Goal: Task Accomplishment & Management: Use online tool/utility

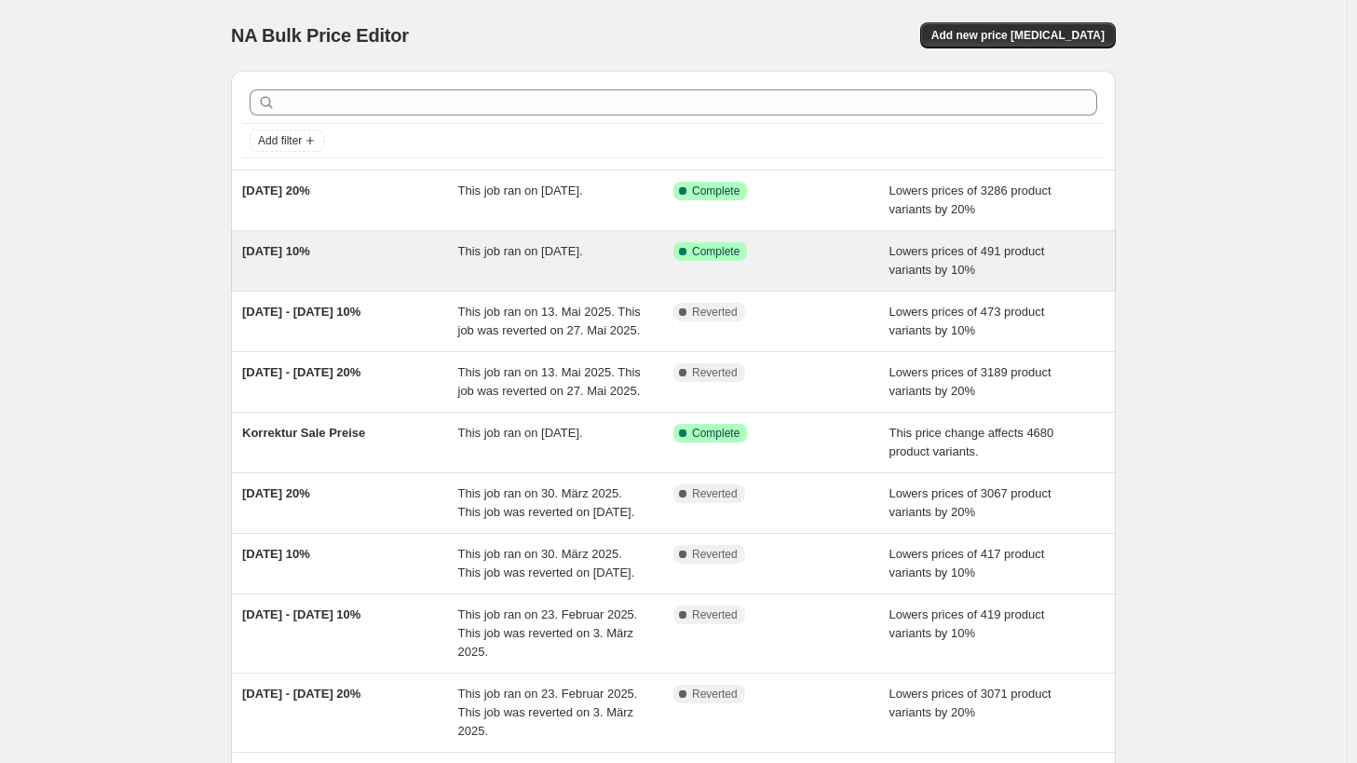
click at [1043, 273] on div "Lowers prices of 491 product variants by 10%" at bounding box center [998, 260] width 216 height 37
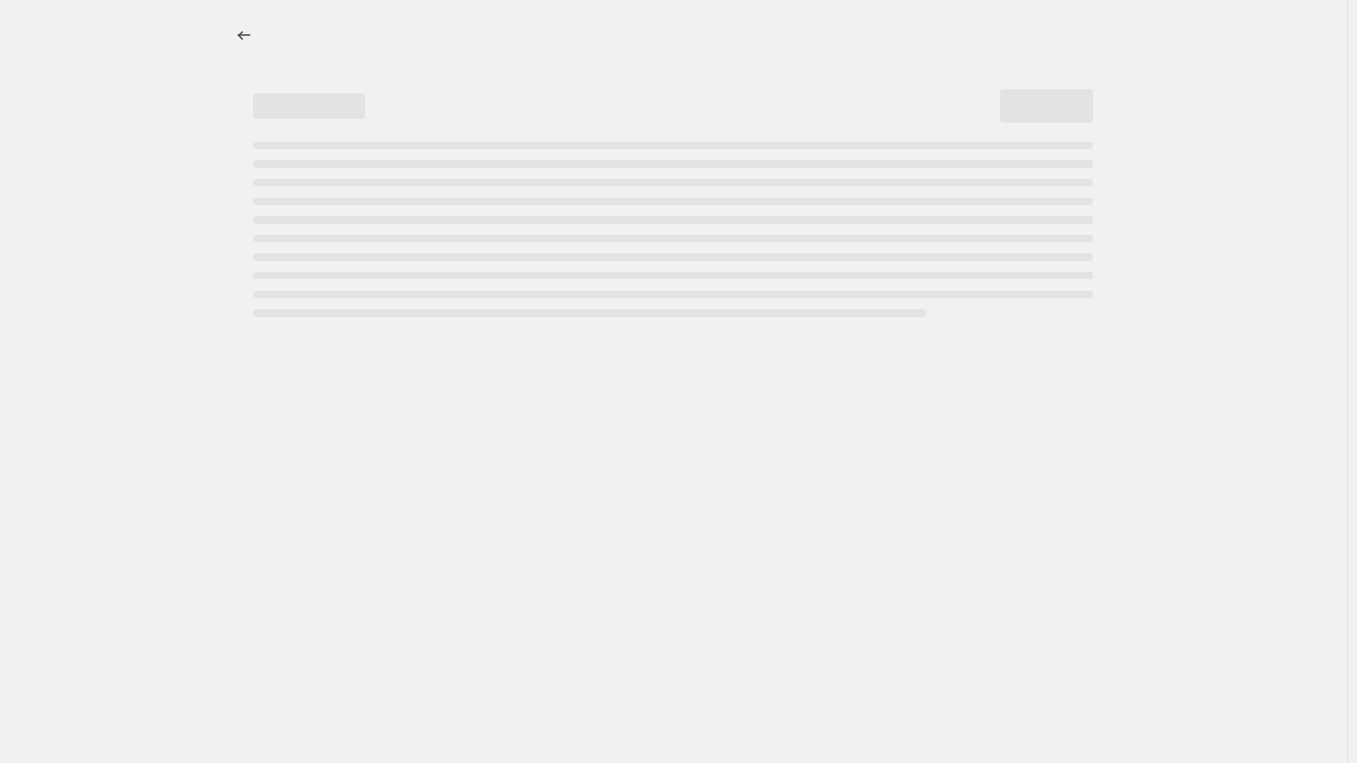
select select "percentage"
select select "not_equal"
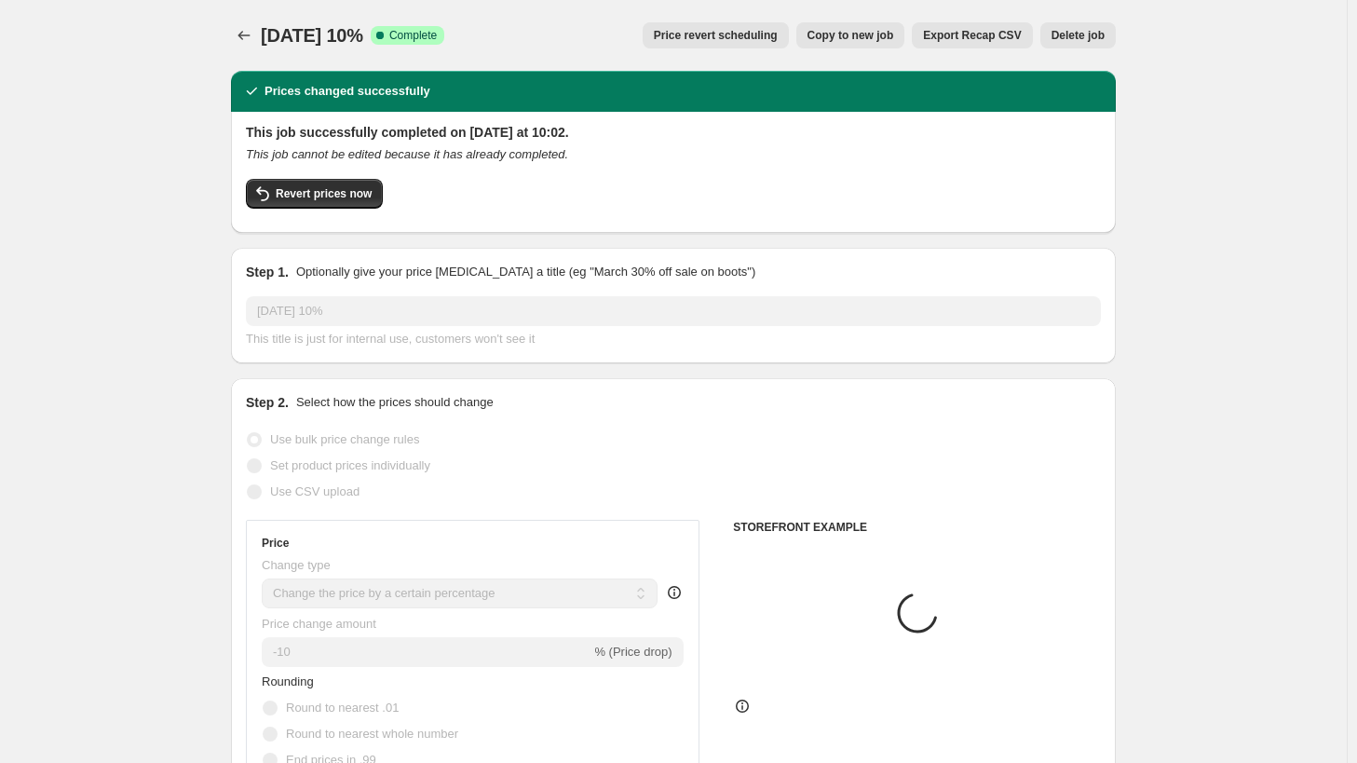
select select "collection"
select select "tag"
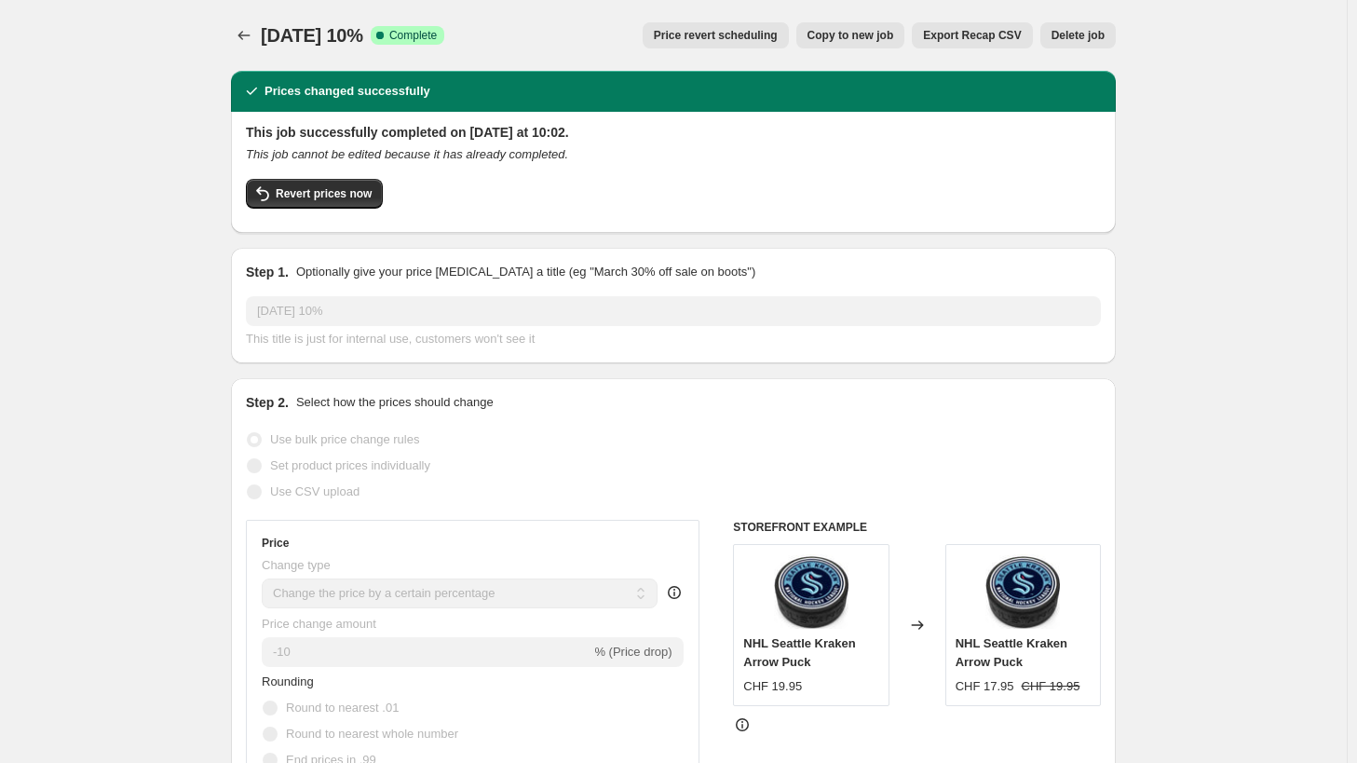
click at [719, 39] on span "Price revert scheduling" at bounding box center [716, 35] width 124 height 15
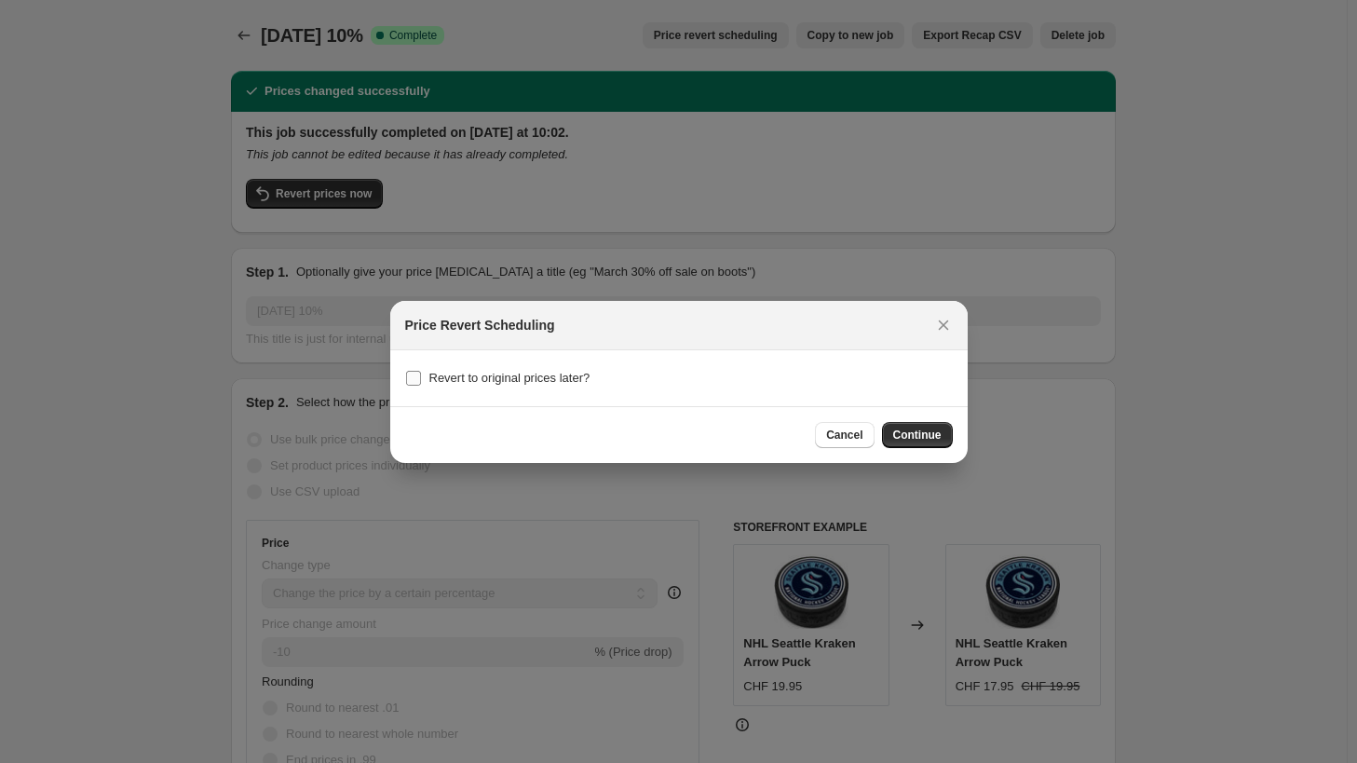
click at [499, 379] on span "Revert to original prices later?" at bounding box center [509, 378] width 161 height 14
click at [421, 379] on input "Revert to original prices later?" at bounding box center [413, 378] width 15 height 15
checkbox input "true"
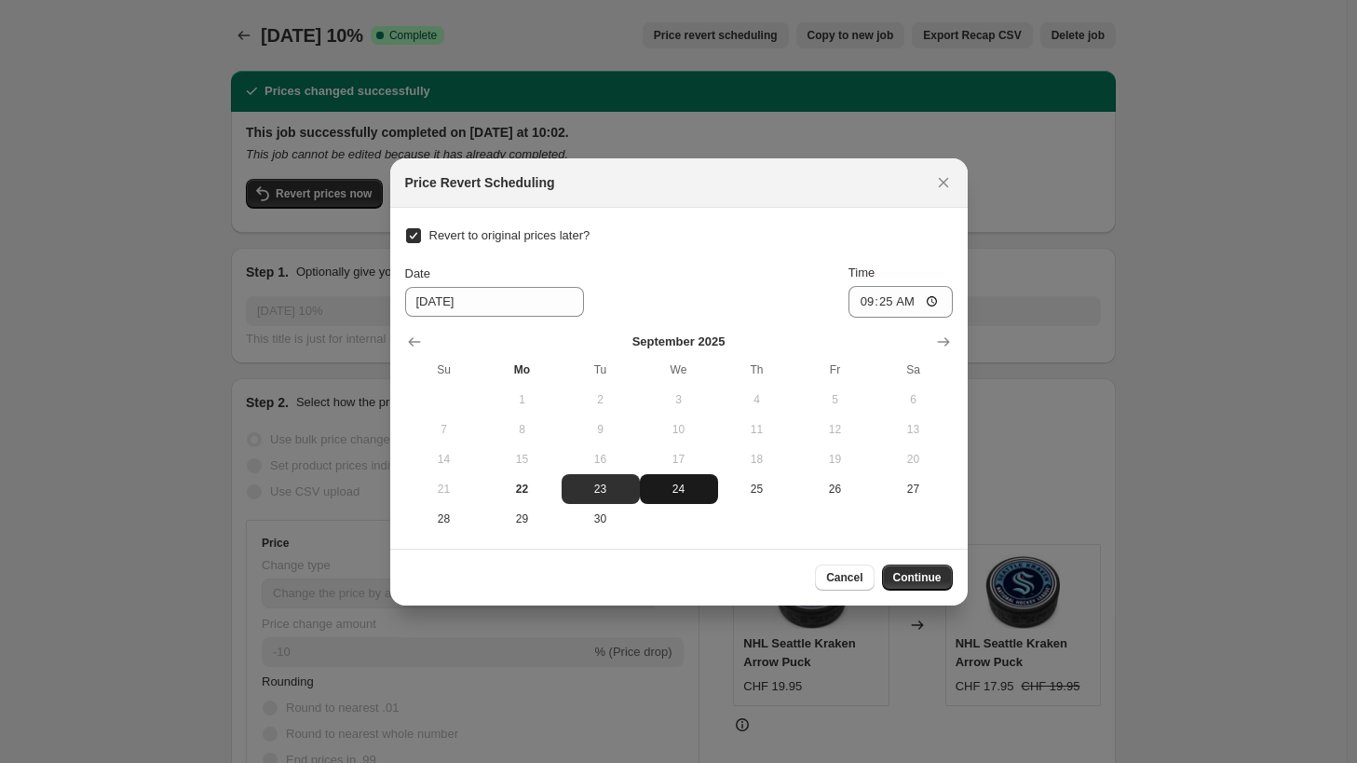
click at [679, 489] on span "24" at bounding box center [678, 489] width 63 height 15
type input "[DATE]"
click at [932, 300] on input "09:25" at bounding box center [901, 302] width 104 height 32
type input "23:00"
click at [925, 571] on span "Continue" at bounding box center [917, 577] width 48 height 15
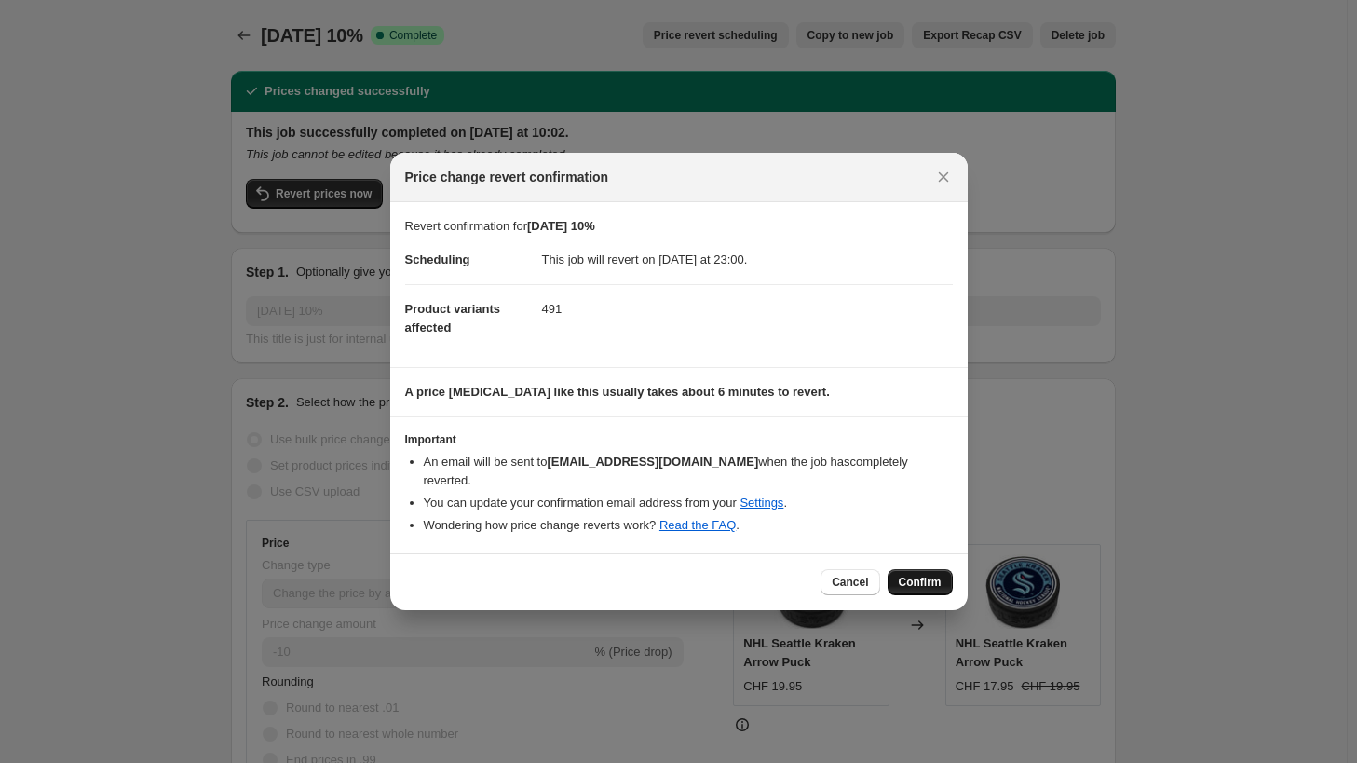
click at [924, 575] on span "Confirm" at bounding box center [920, 582] width 43 height 15
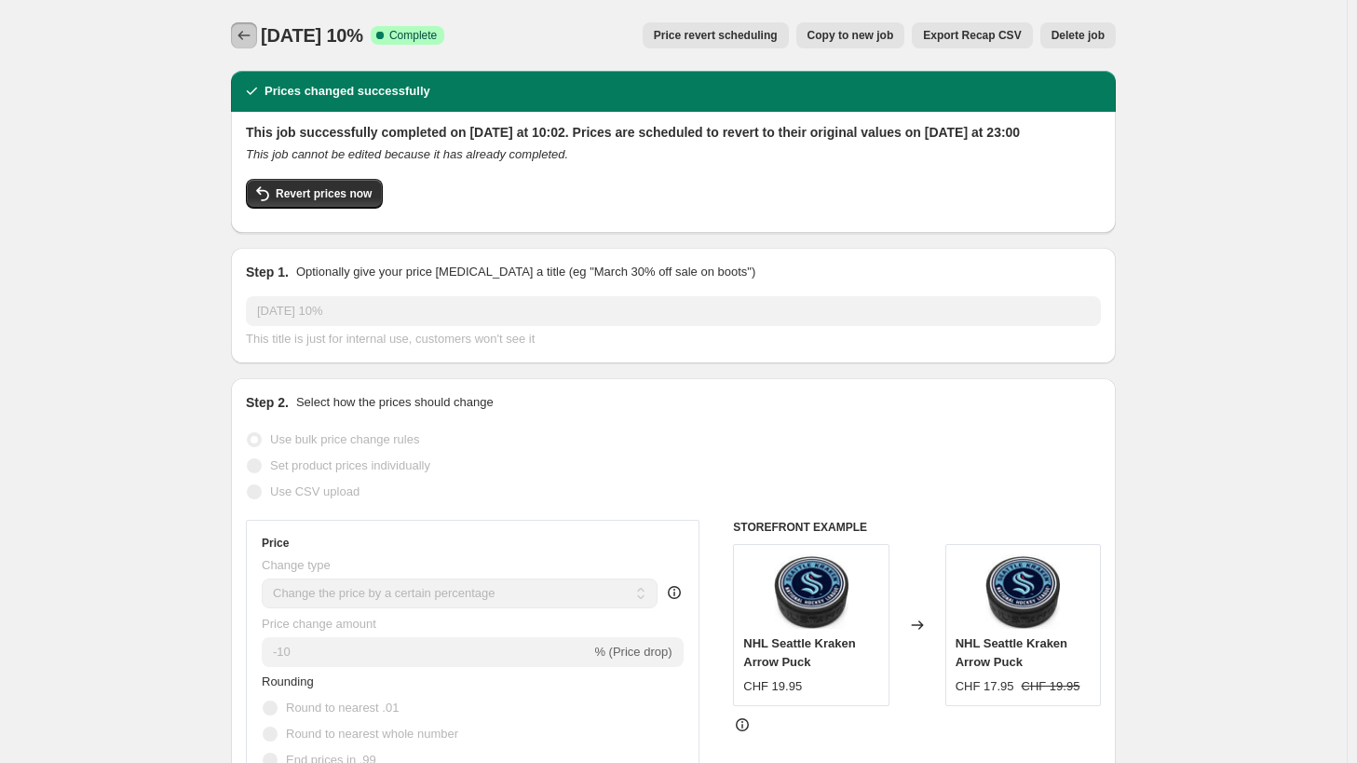
click at [251, 38] on icon "Price change jobs" at bounding box center [244, 35] width 19 height 19
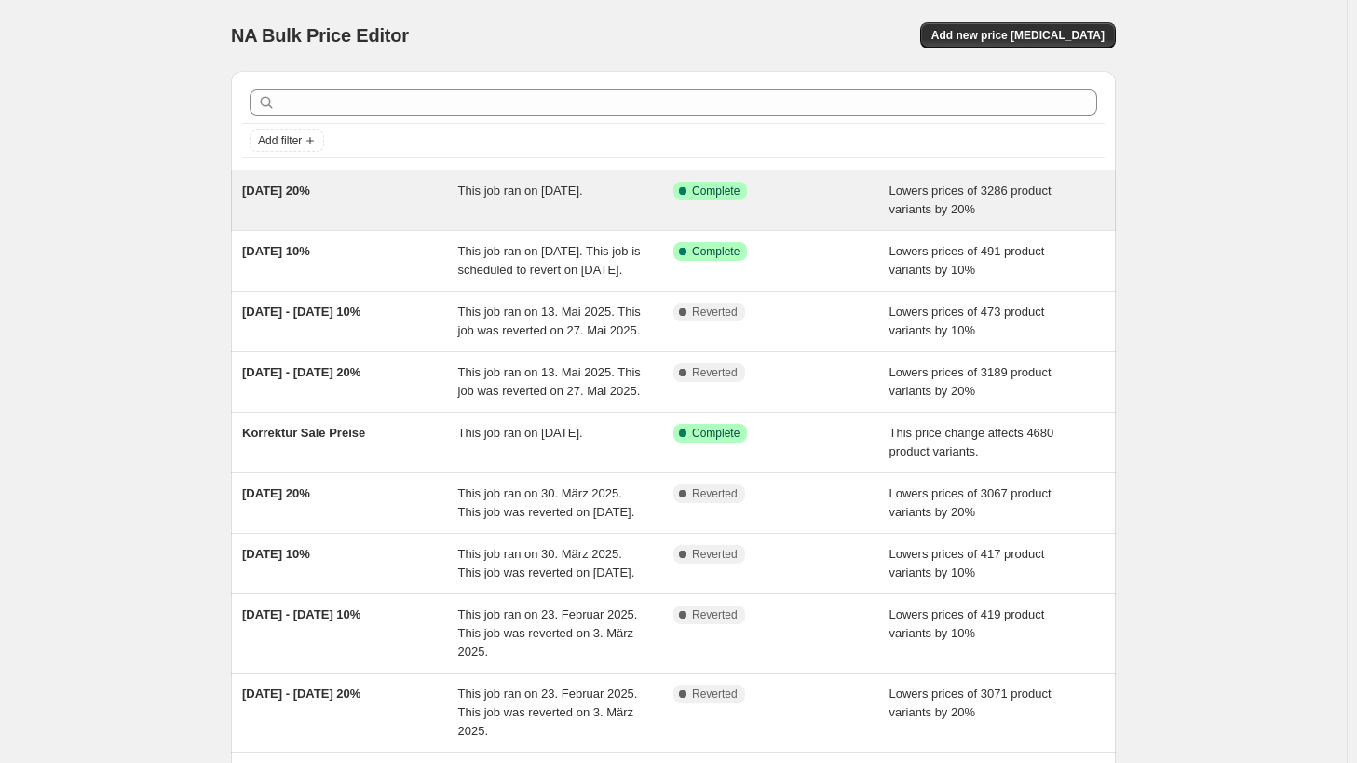
click at [335, 206] on div "[DATE] 20%" at bounding box center [350, 200] width 216 height 37
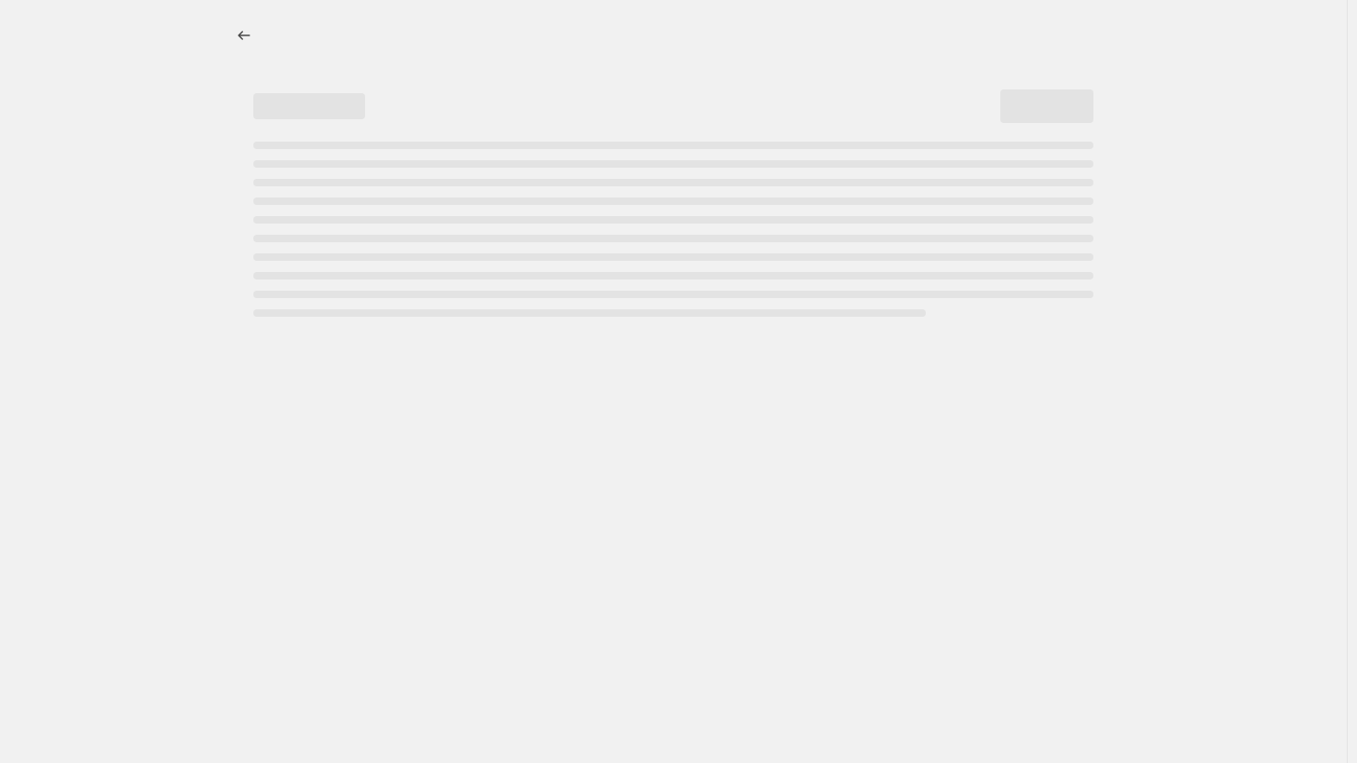
select select "percentage"
select select "collection"
select select "not_equal"
select select "collection"
select select "not_equal"
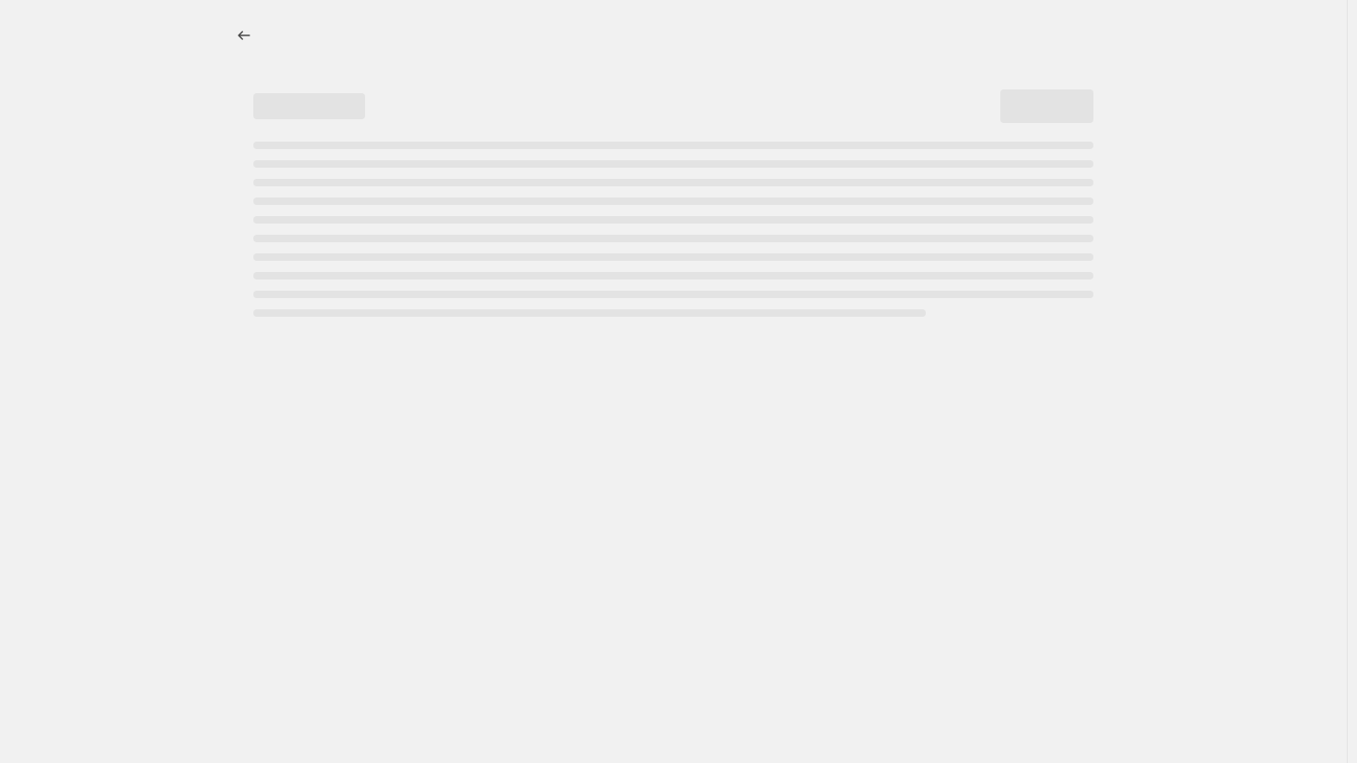
select select "collection"
select select "not_equal"
select select "tag"
select select "not_equal"
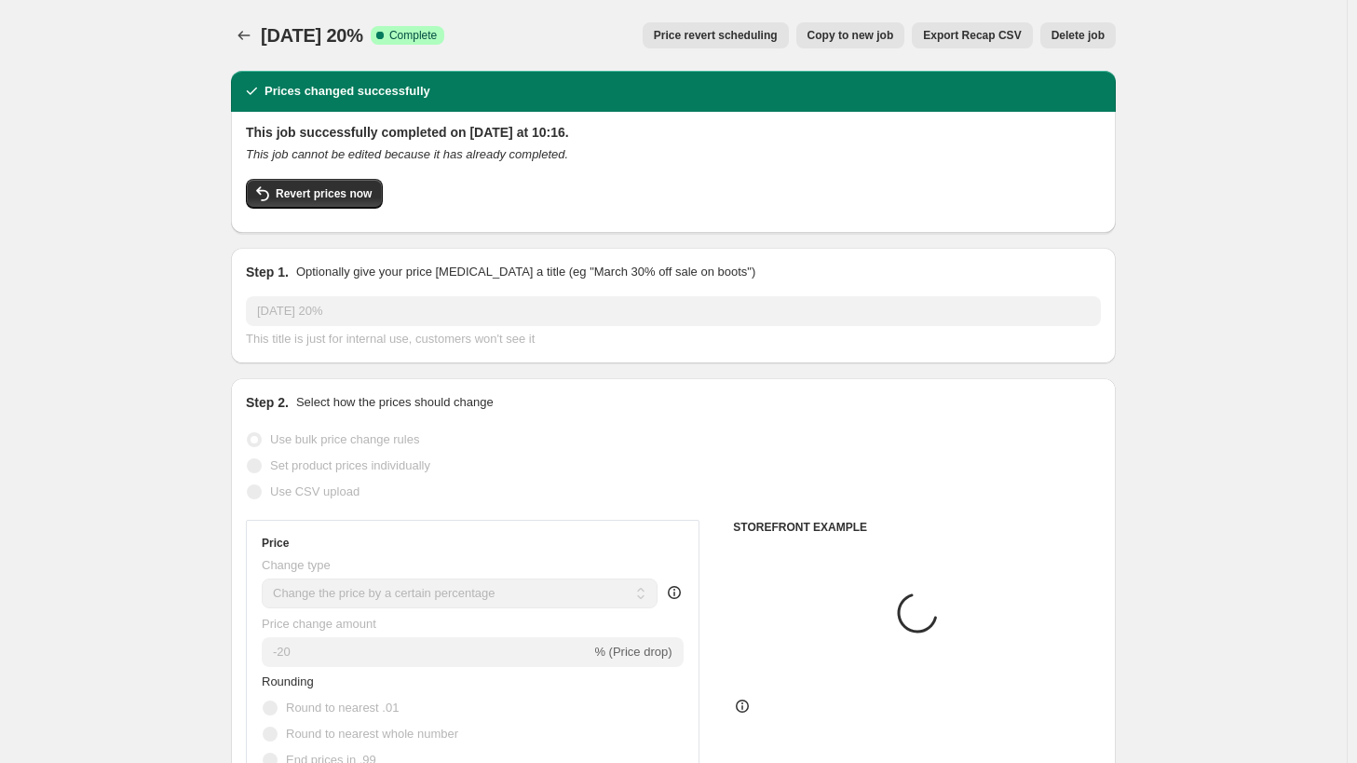
click at [748, 38] on span "Price revert scheduling" at bounding box center [716, 35] width 124 height 15
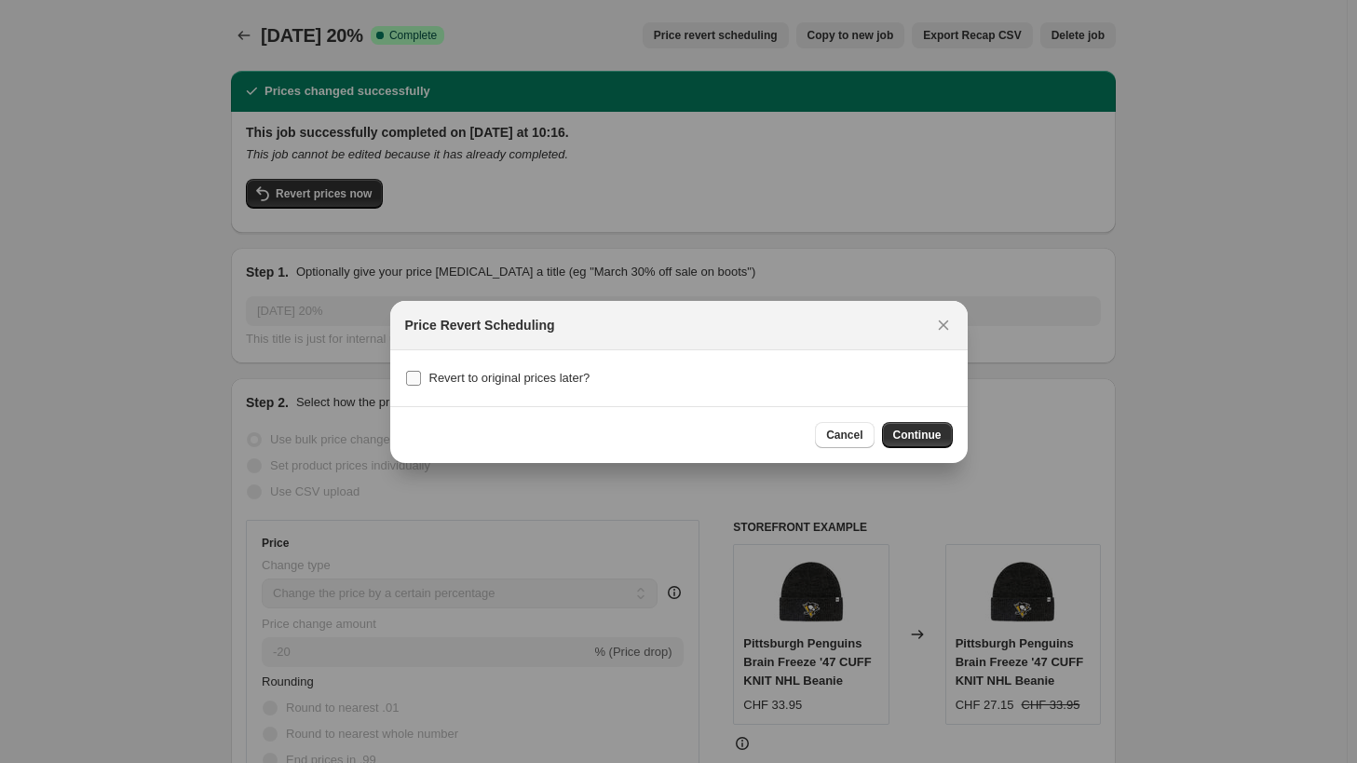
click at [436, 382] on span "Revert to original prices later?" at bounding box center [509, 378] width 161 height 14
click at [421, 382] on input "Revert to original prices later?" at bounding box center [413, 378] width 15 height 15
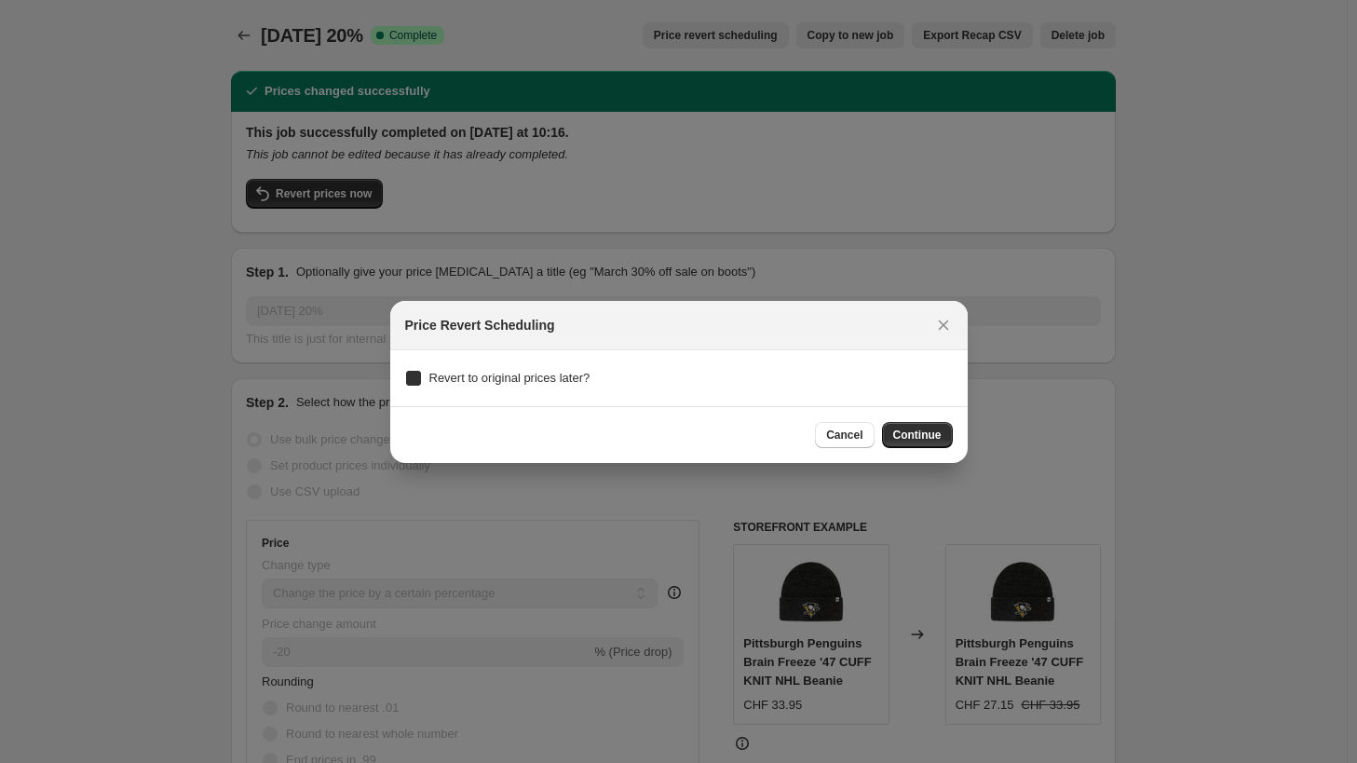
checkbox input "true"
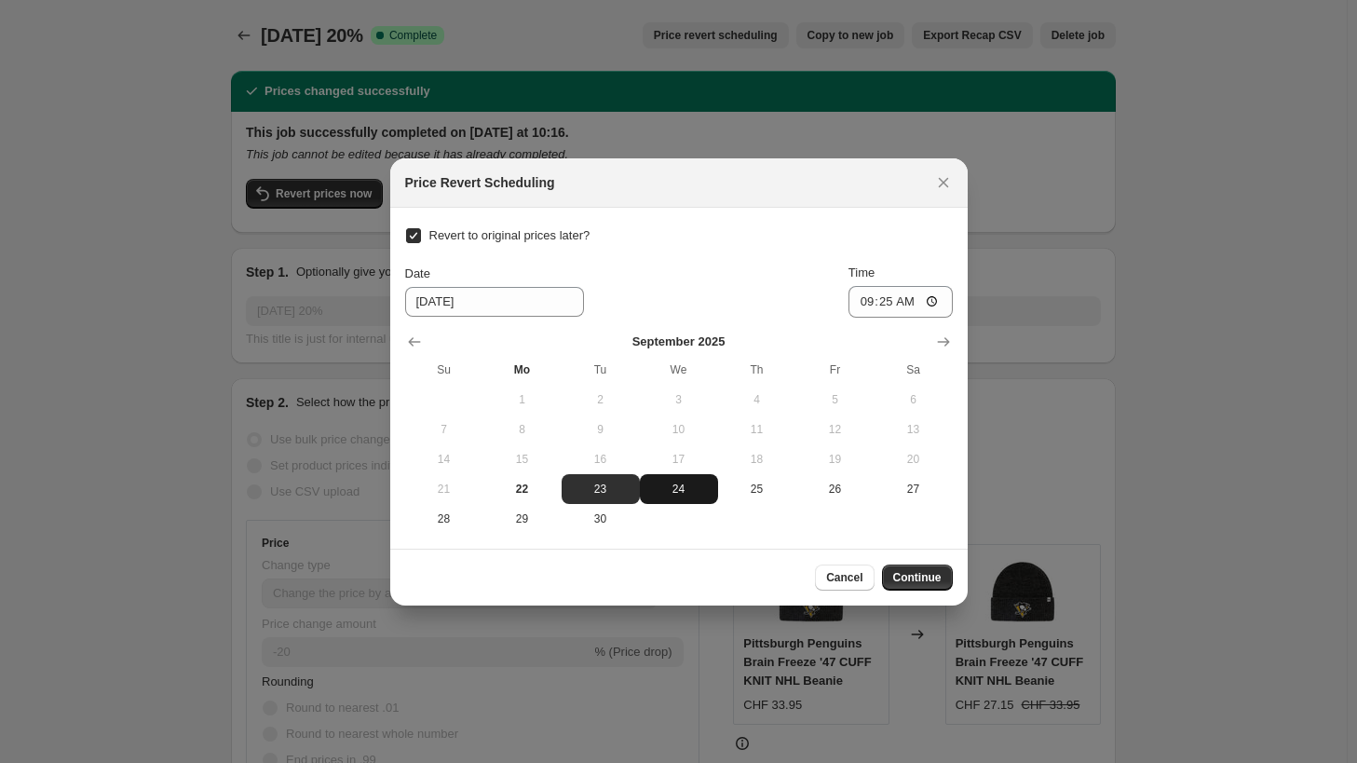
click at [673, 485] on span "24" at bounding box center [678, 489] width 63 height 15
type input "9/24/2025"
click at [910, 309] on input "09:25" at bounding box center [901, 302] width 104 height 32
click at [889, 306] on input "09:25" at bounding box center [901, 302] width 104 height 32
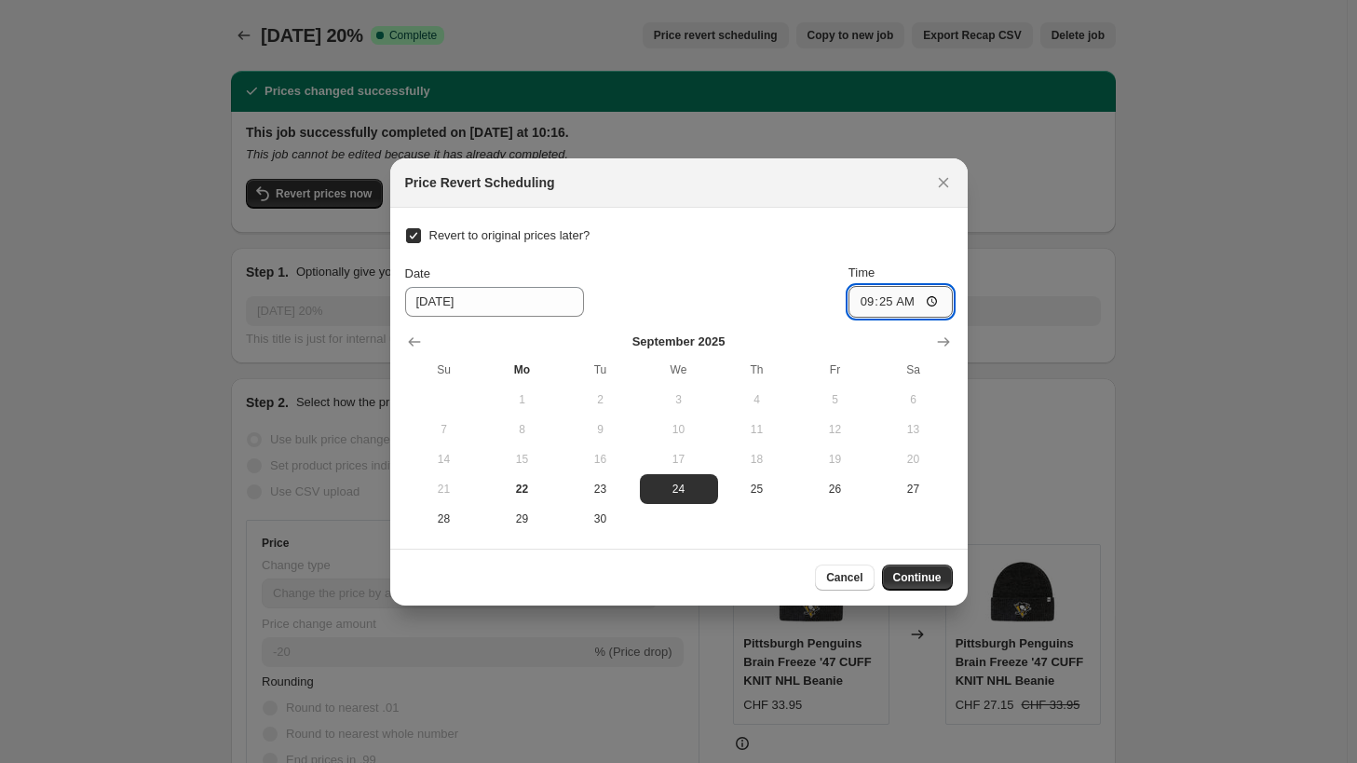
click at [926, 305] on input "09:25" at bounding box center [901, 302] width 104 height 32
type input "23:00"
click at [924, 575] on span "Continue" at bounding box center [917, 577] width 48 height 15
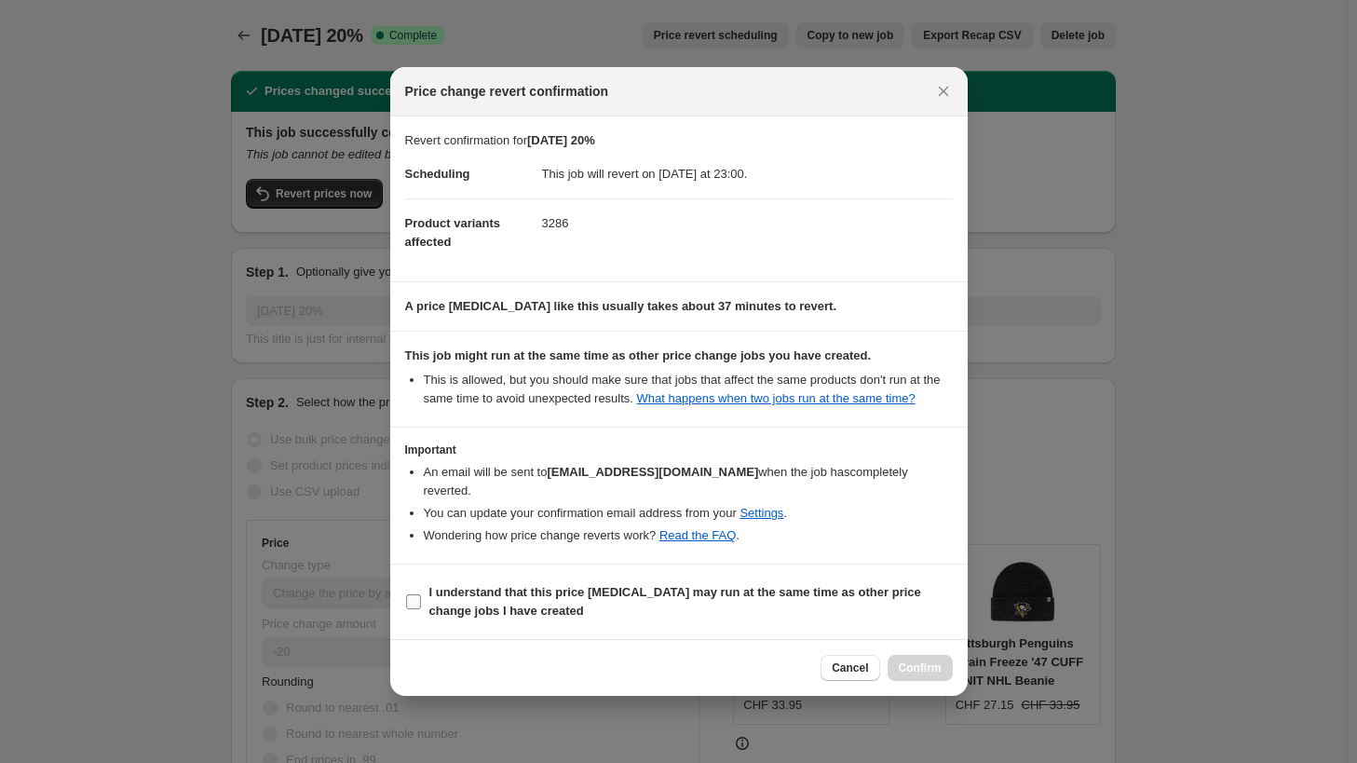
click at [417, 593] on span ":r6a:" at bounding box center [413, 601] width 17 height 17
click at [417, 594] on input "I understand that this price change job may run at the same time as other price…" at bounding box center [413, 601] width 15 height 15
checkbox input "true"
click at [907, 660] on span "Confirm" at bounding box center [920, 667] width 43 height 15
